Goal: Task Accomplishment & Management: Use online tool/utility

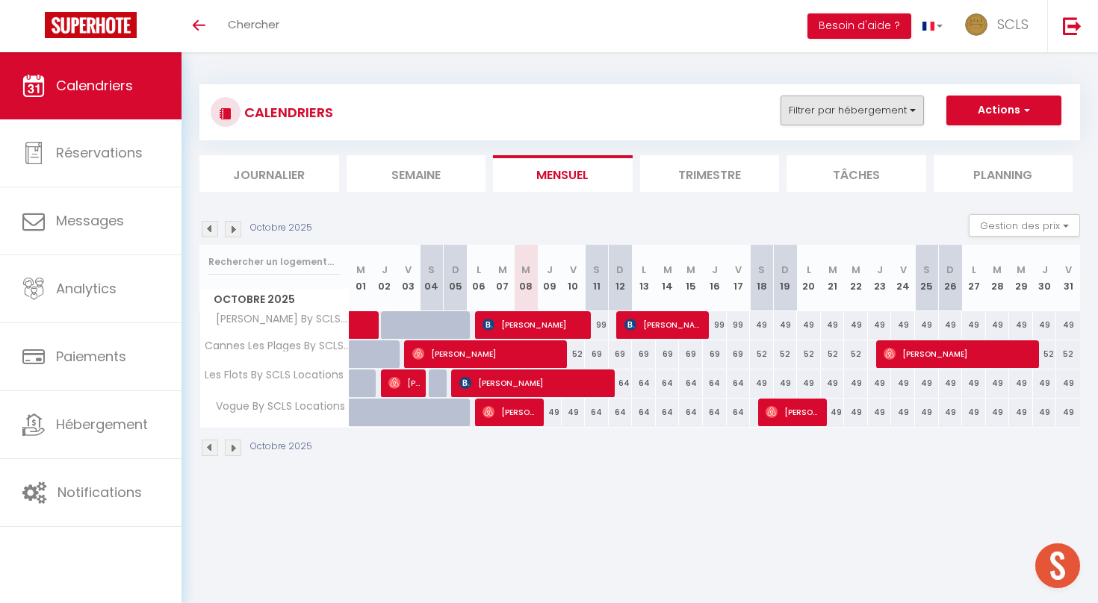
click at [891, 108] on button "Filtrer par hébergement" at bounding box center [851, 111] width 143 height 30
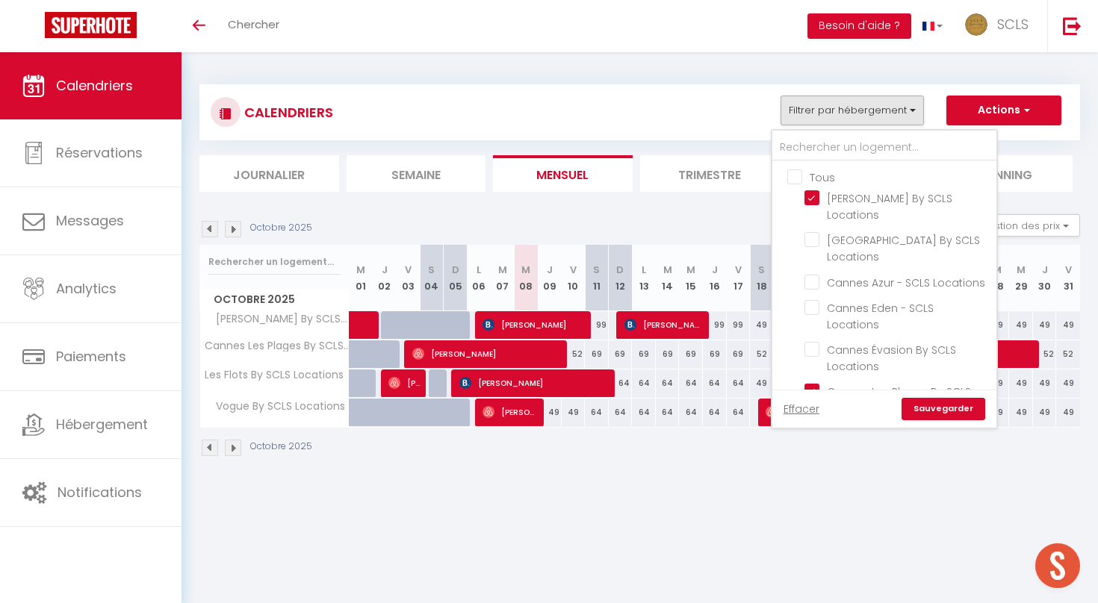
click at [797, 178] on input "Tous" at bounding box center [899, 176] width 224 height 15
checkbox input "true"
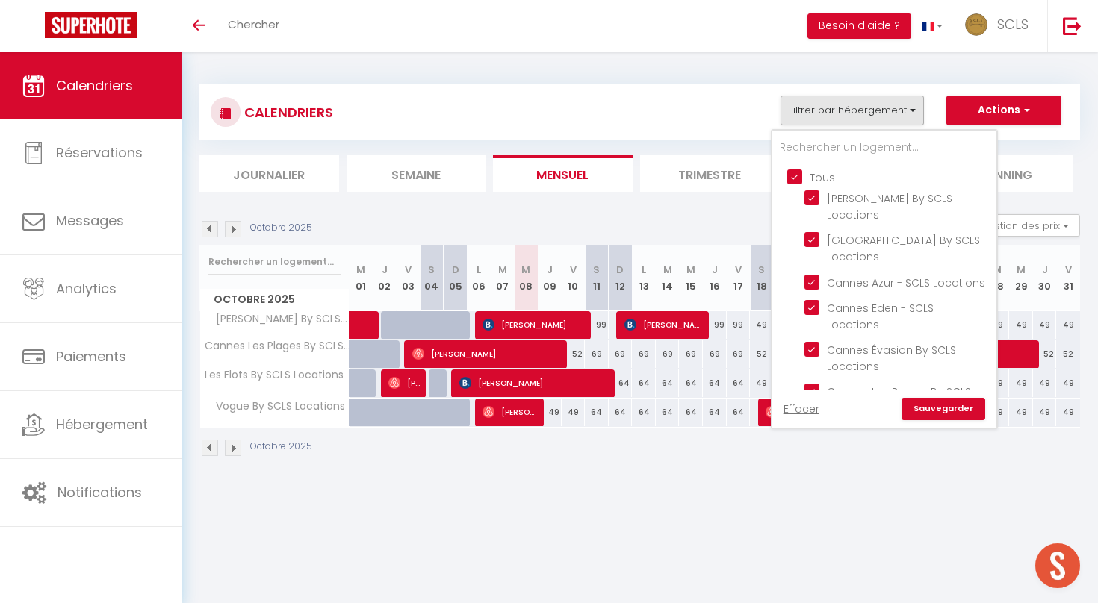
checkbox input "true"
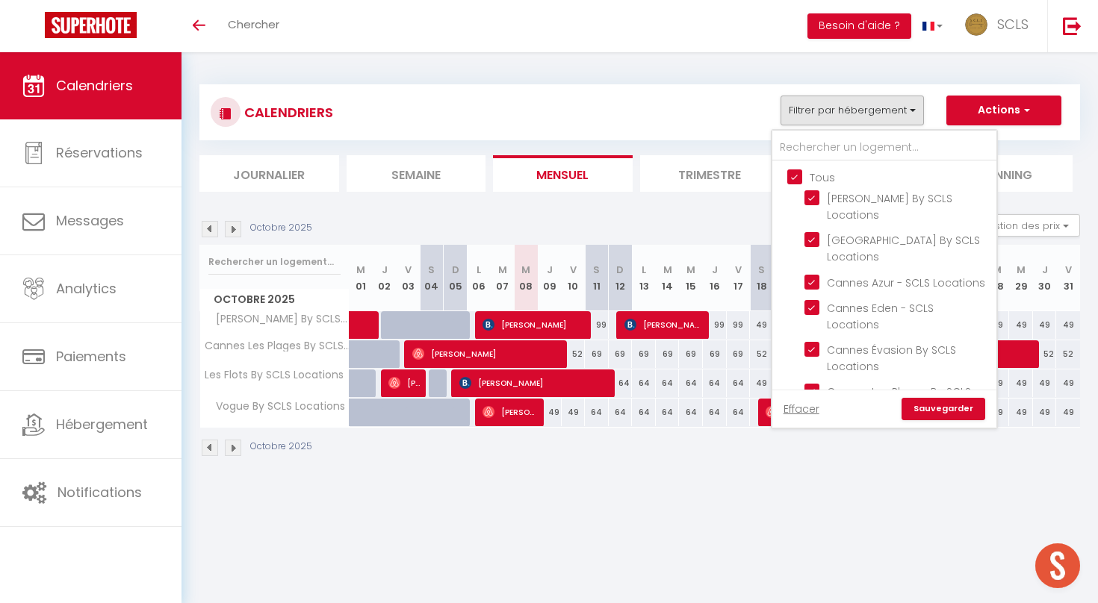
checkbox input "true"
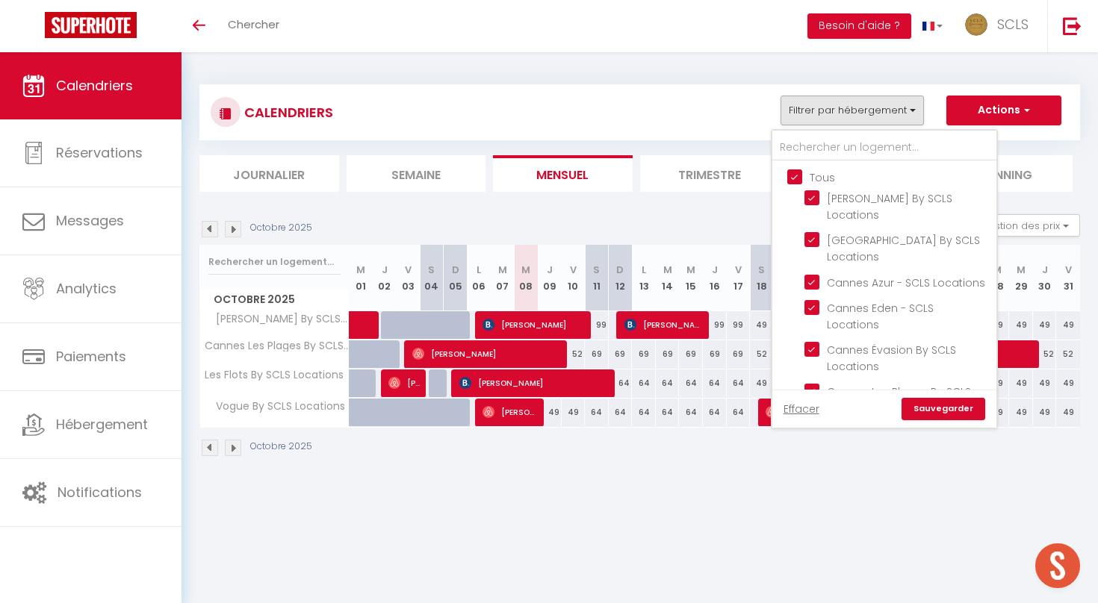
checkbox input "true"
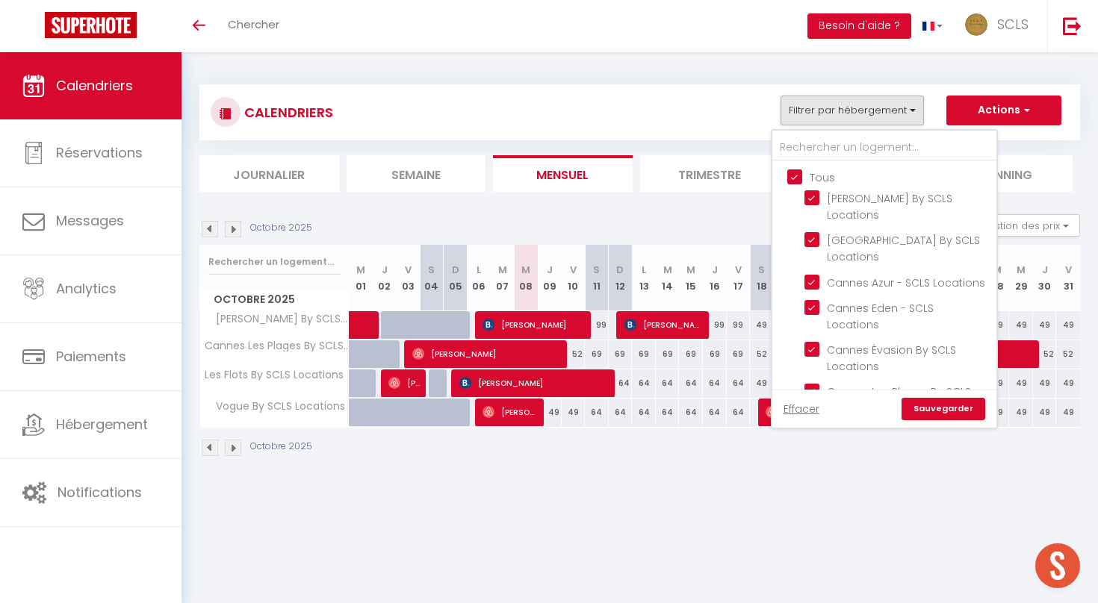
checkbox input "true"
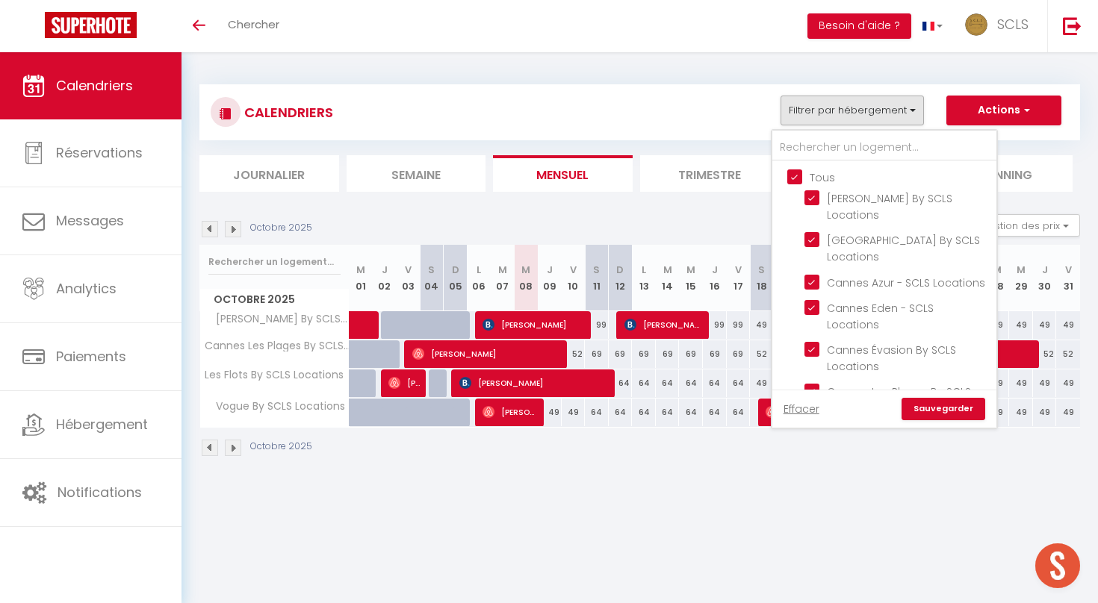
checkbox input "true"
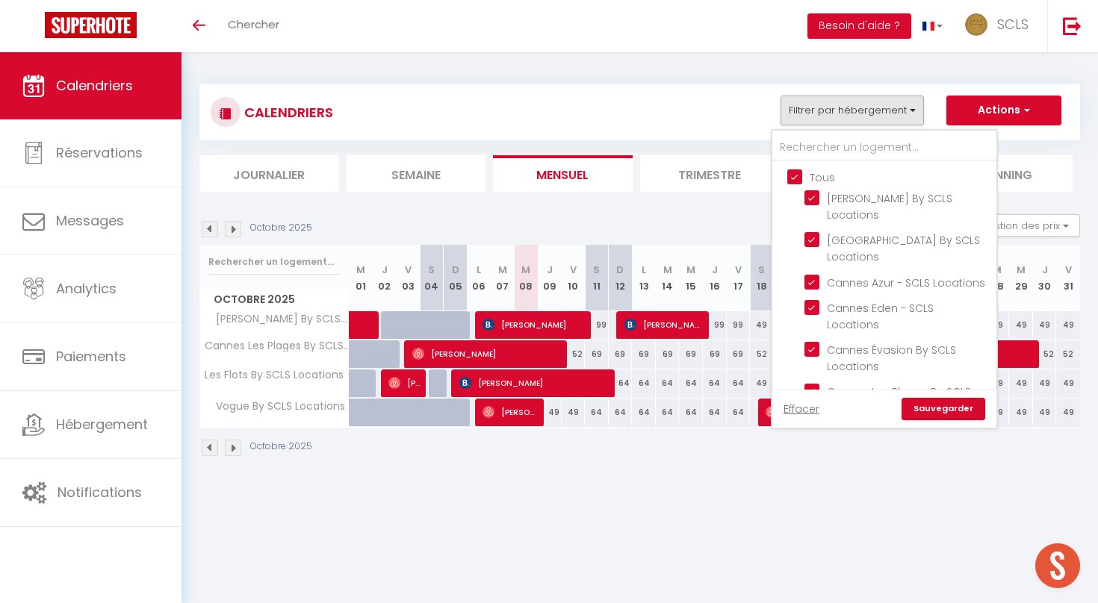
checkbox input "true"
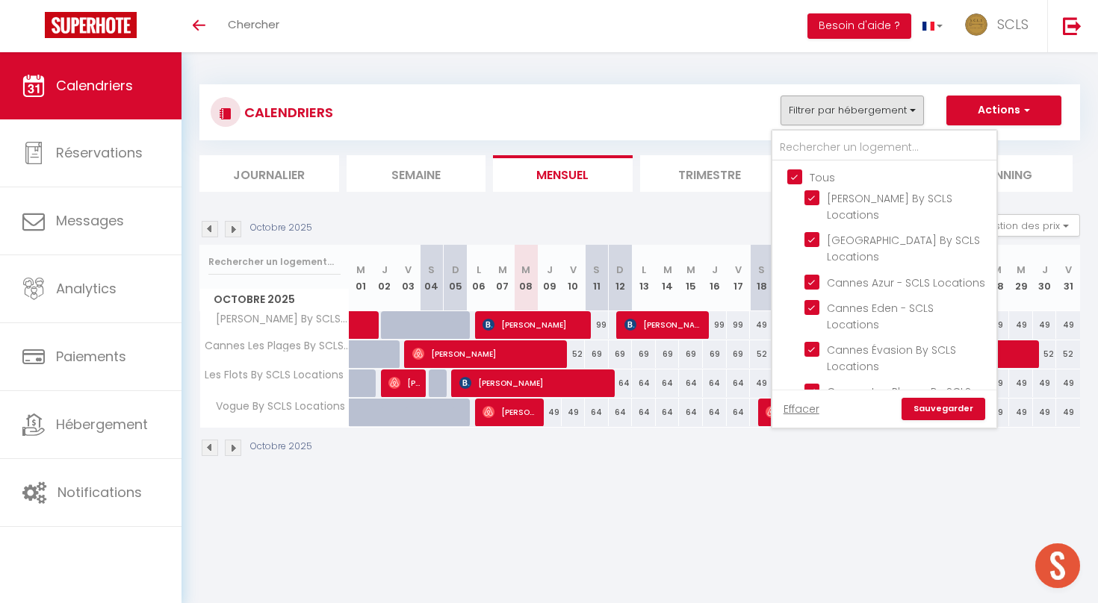
checkbox input "true"
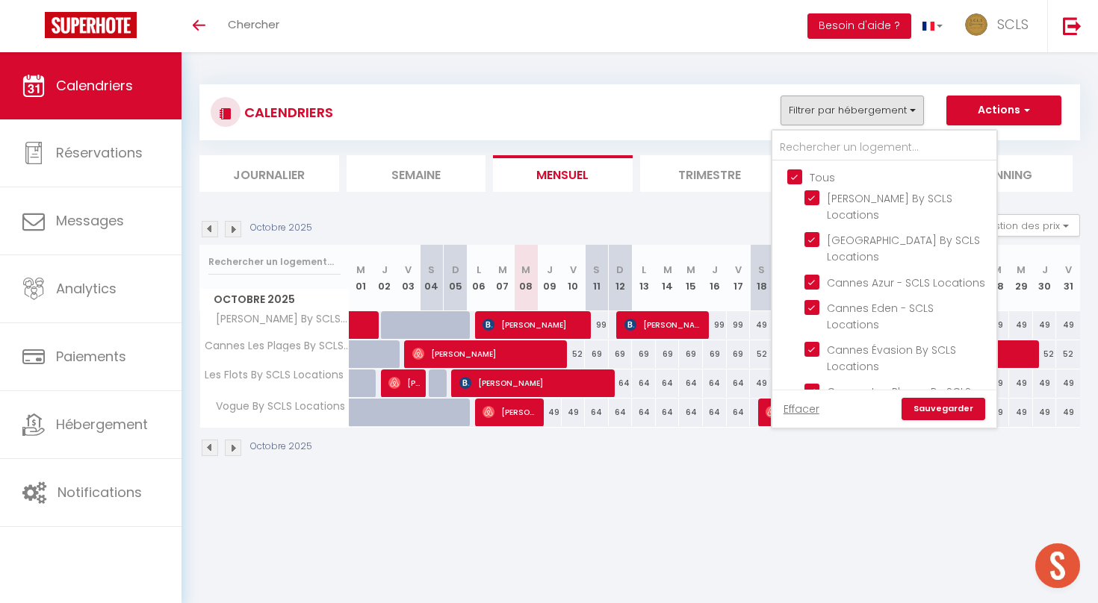
checkbox input "true"
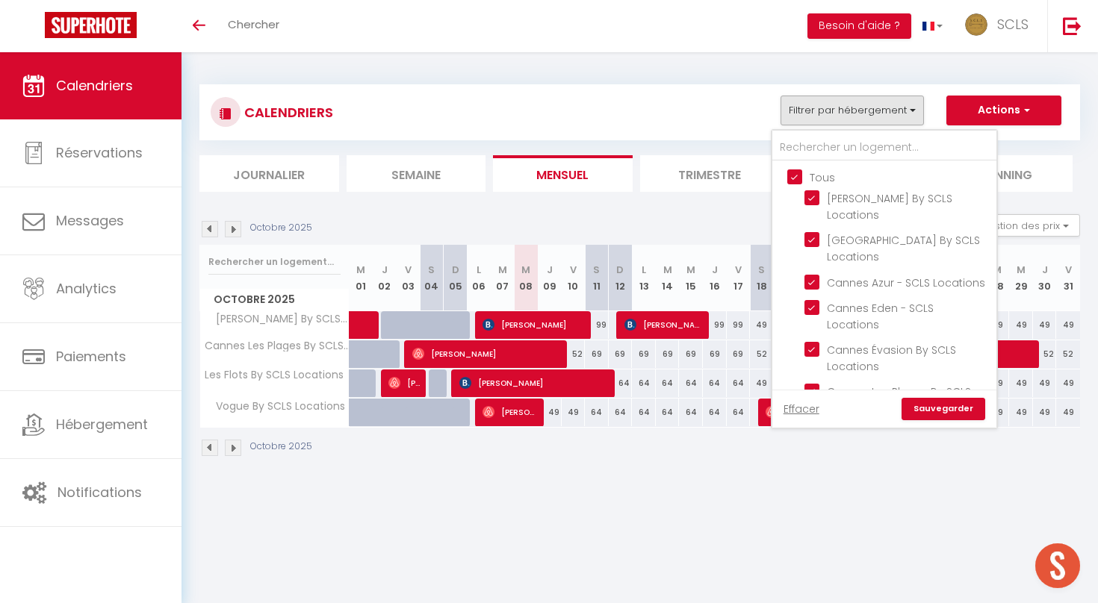
checkbox input "true"
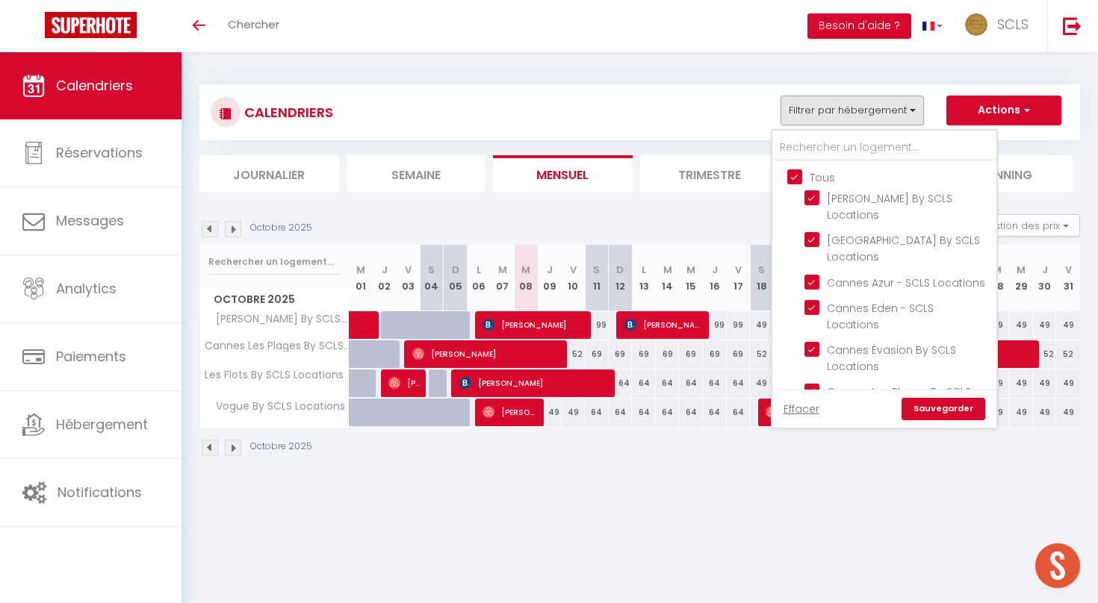
checkbox input "true"
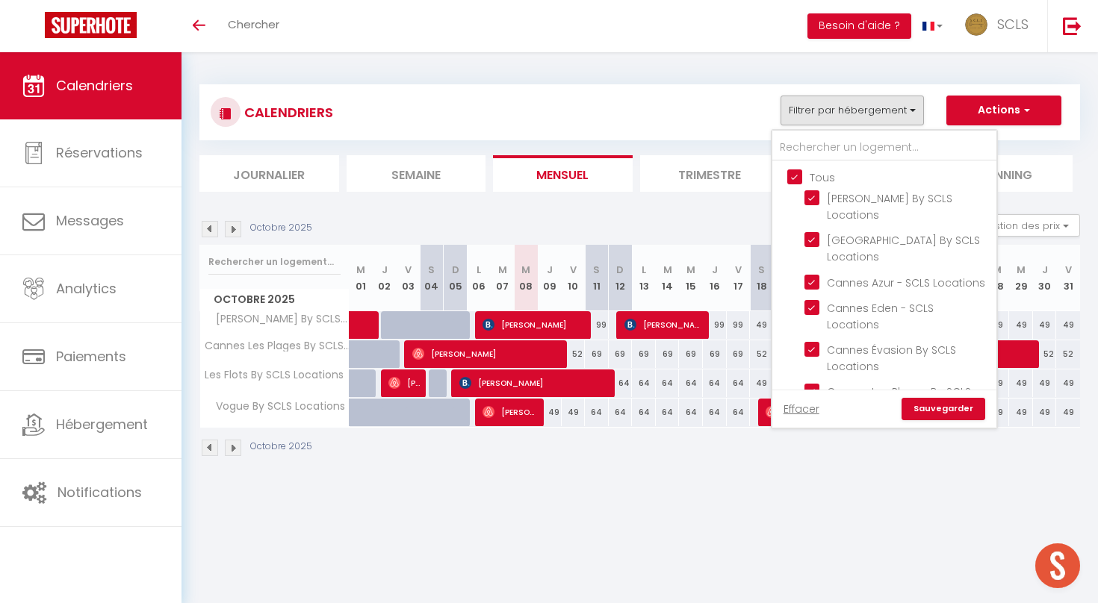
checkbox input "true"
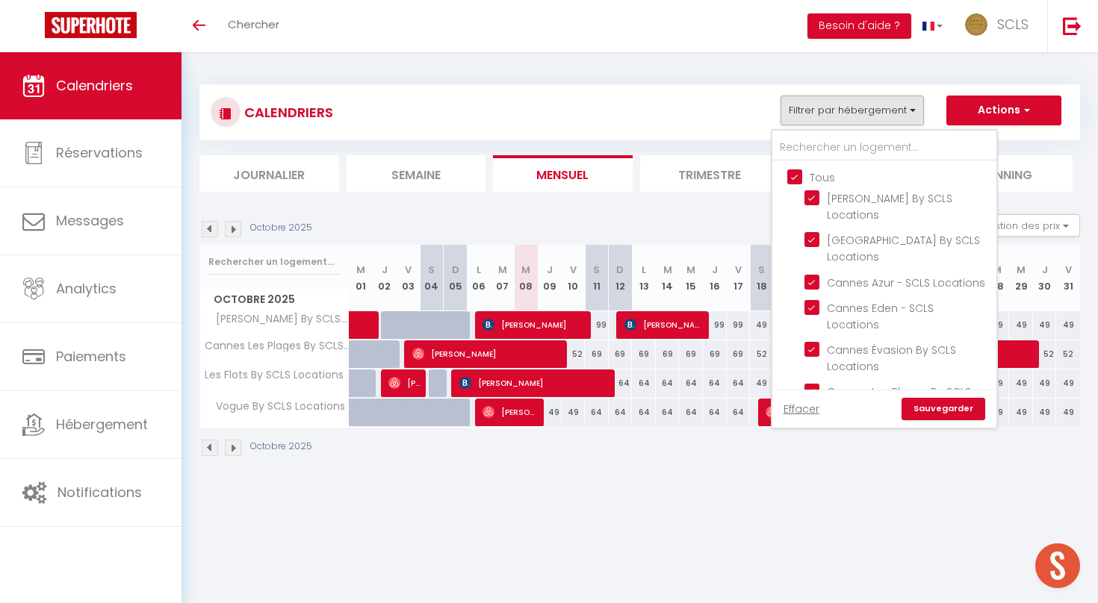
checkbox input "true"
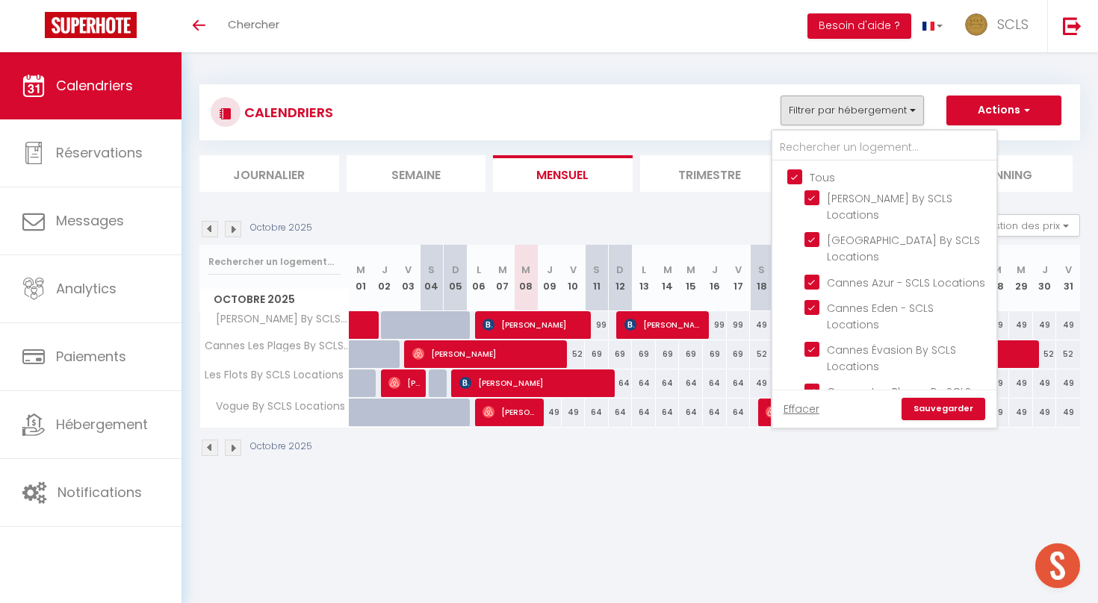
checkbox input "true"
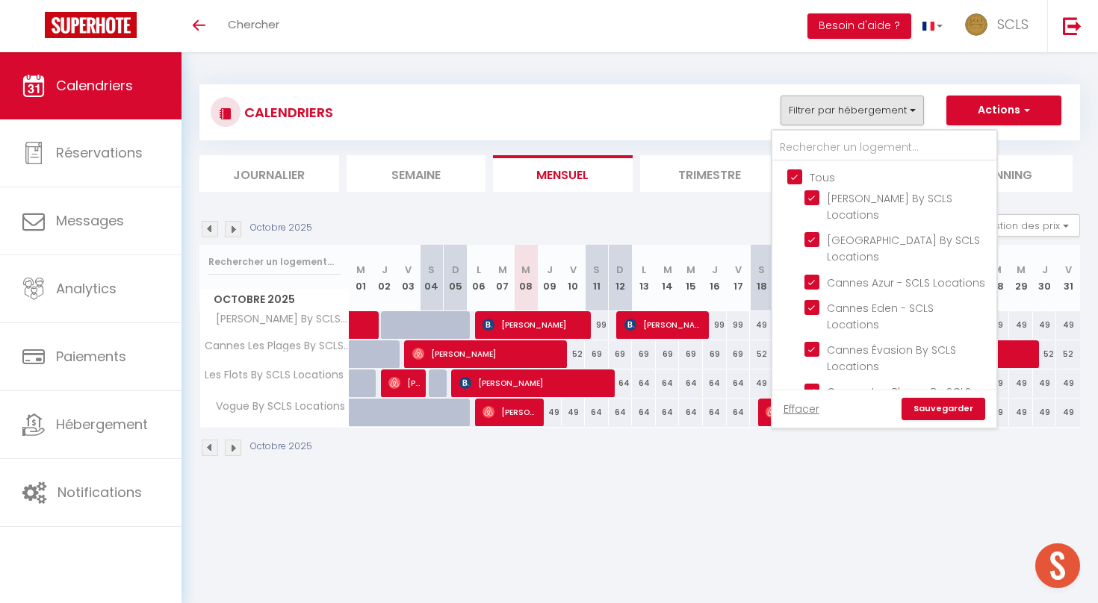
checkbox input "true"
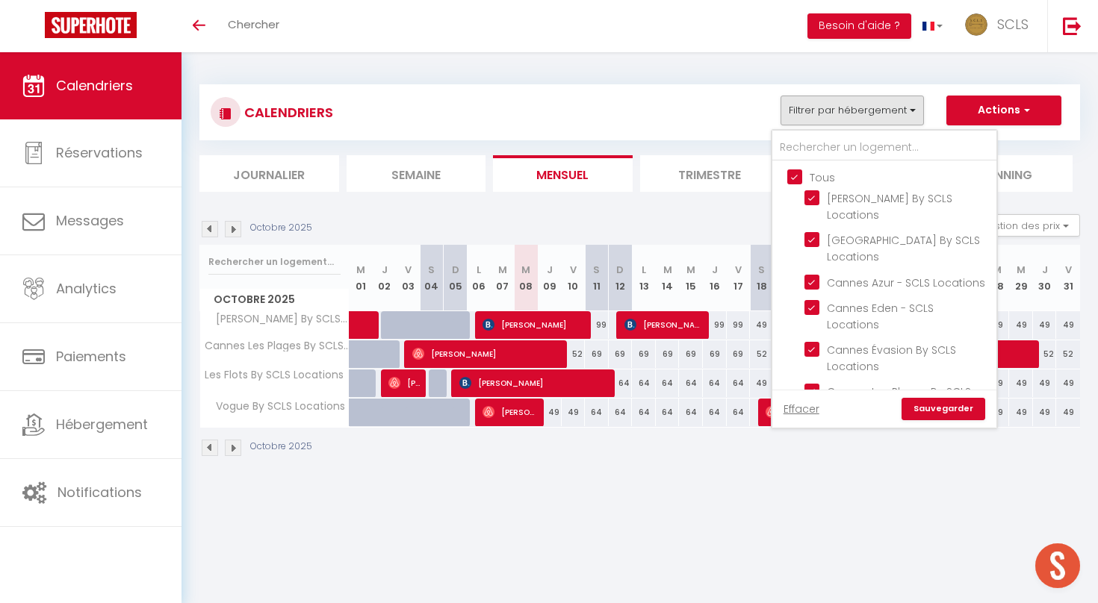
checkbox input "true"
click at [910, 418] on link "Sauvegarder" at bounding box center [943, 409] width 84 height 22
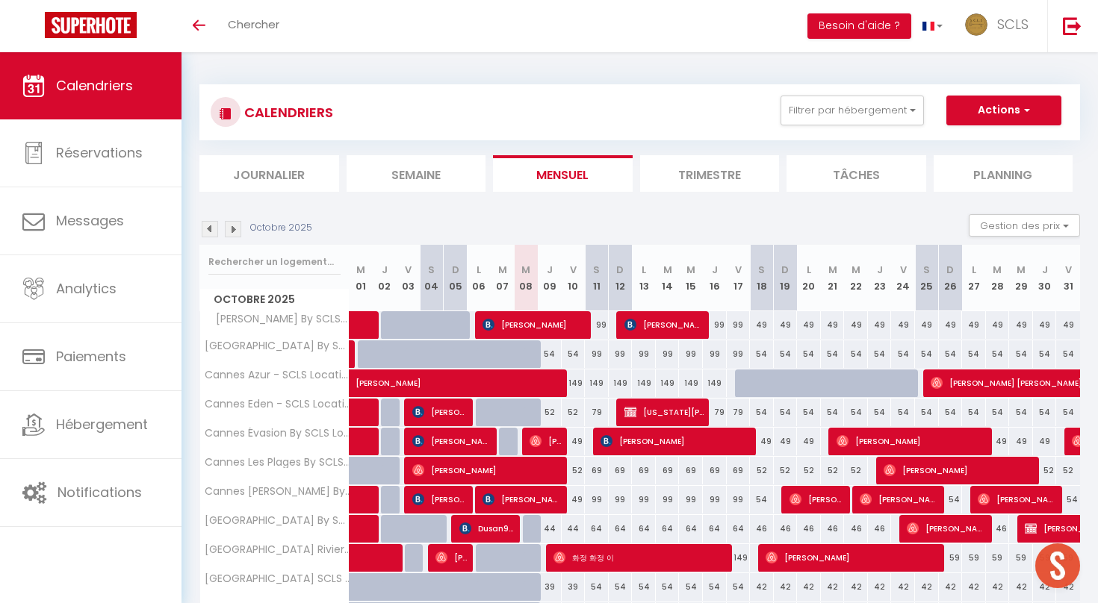
click at [293, 164] on li "Journalier" at bounding box center [269, 173] width 140 height 37
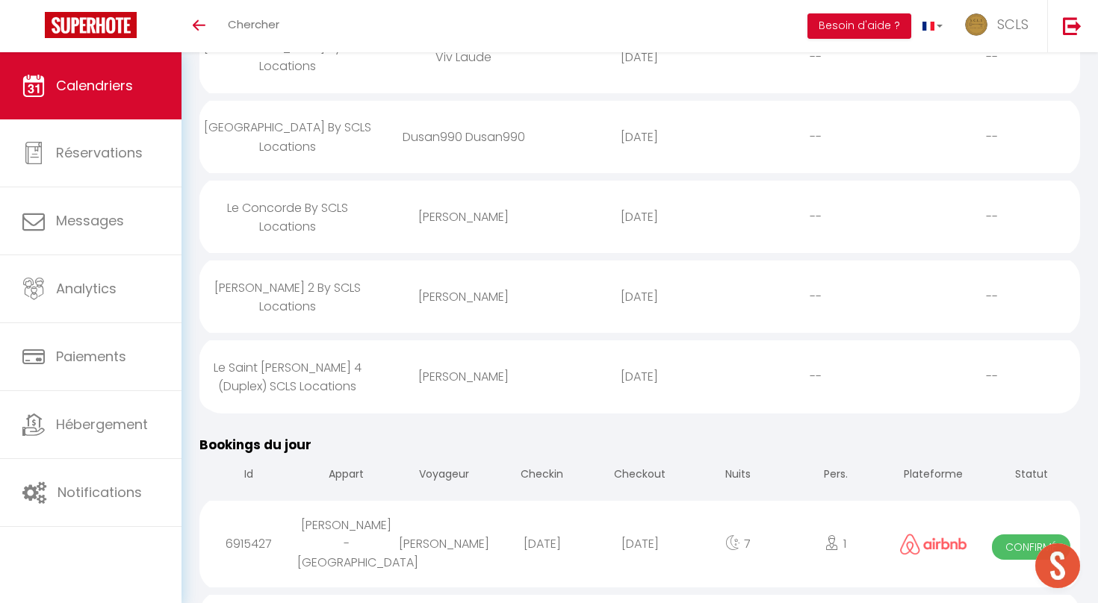
scroll to position [1035, 0]
